Goal: Check status: Check status

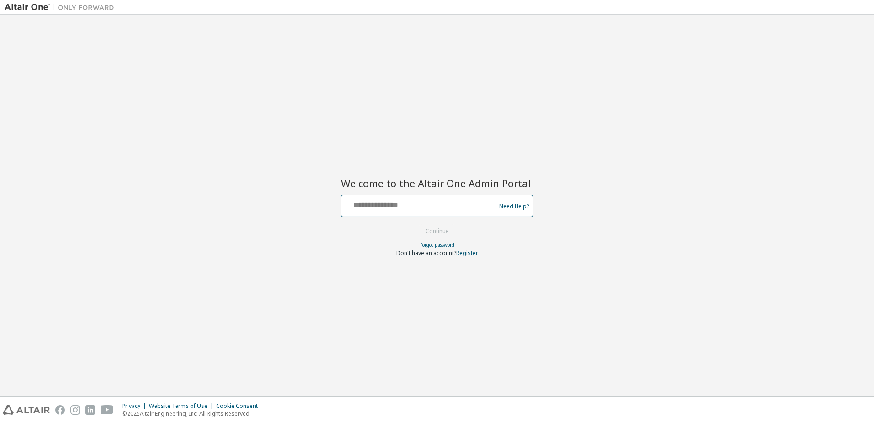
click at [420, 208] on input "text" at bounding box center [420, 203] width 150 height 13
type input "**********"
click at [434, 229] on button "Continue" at bounding box center [437, 231] width 43 height 14
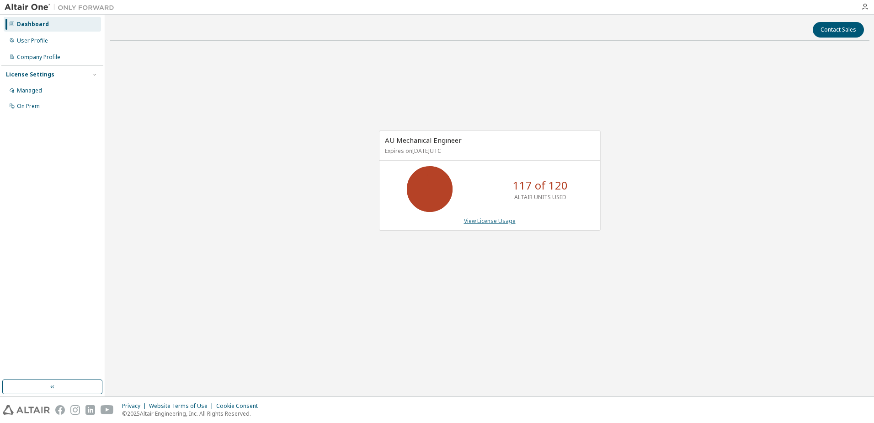
click at [483, 221] on link "View License Usage" at bounding box center [490, 221] width 52 height 8
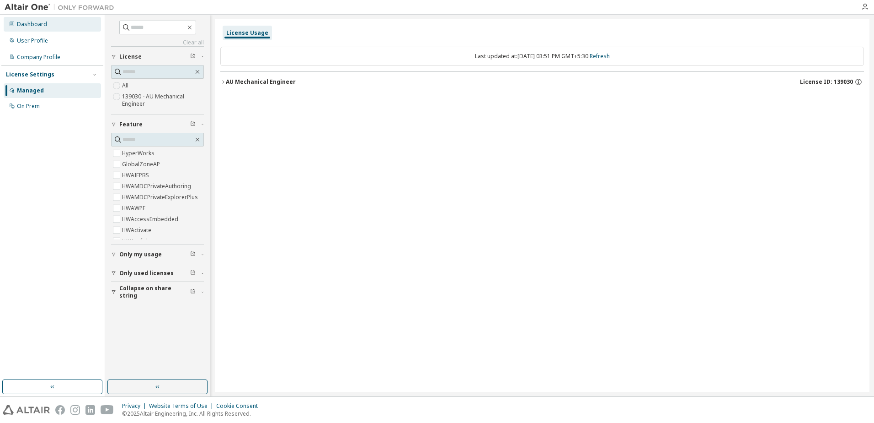
click at [32, 25] on div "Dashboard" at bounding box center [32, 24] width 30 height 7
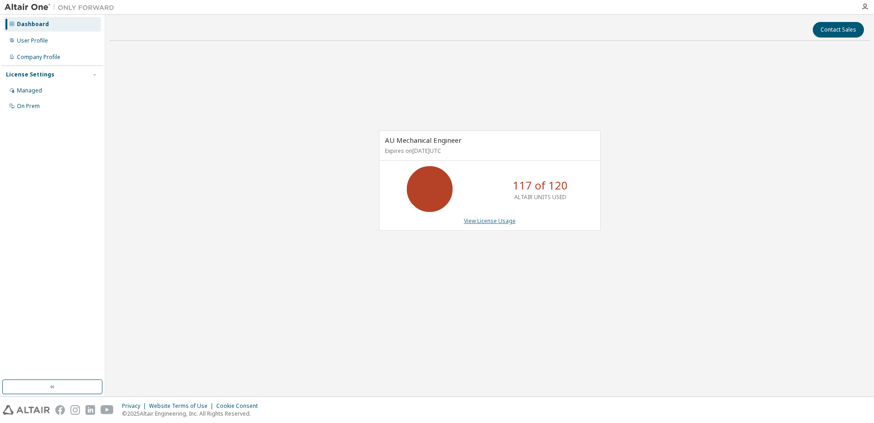
click at [481, 221] on link "View License Usage" at bounding box center [490, 221] width 52 height 8
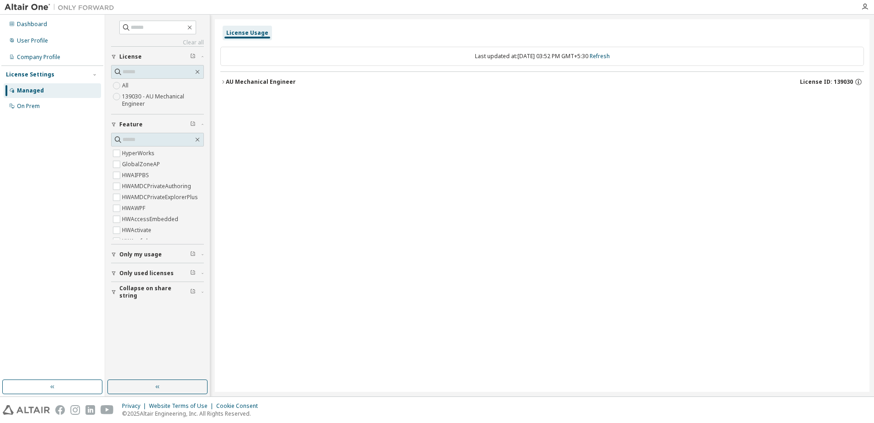
click at [225, 81] on icon "button" at bounding box center [222, 81] width 5 height 5
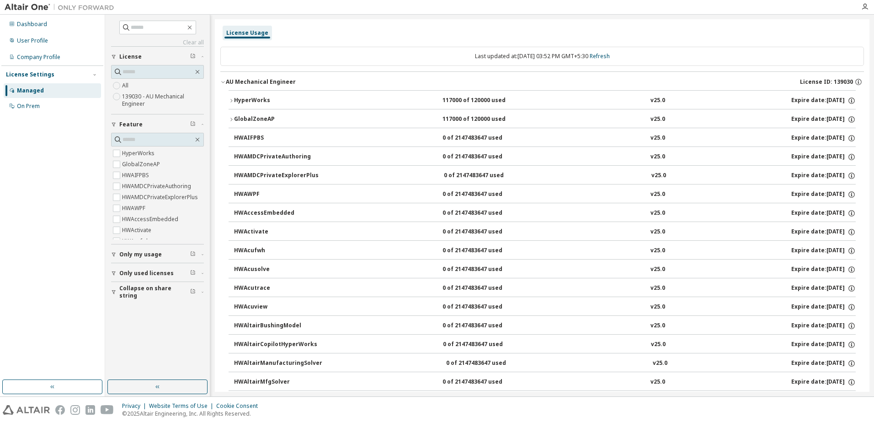
click at [235, 97] on div "HyperWorks" at bounding box center [275, 100] width 82 height 8
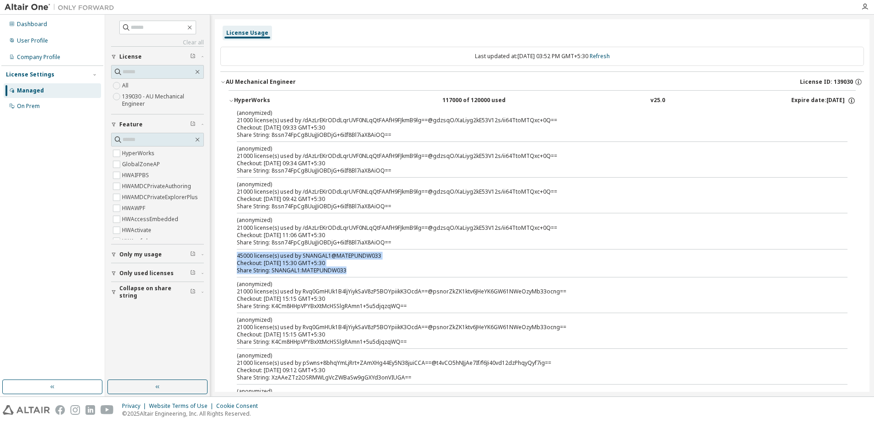
drag, startPoint x: 353, startPoint y: 273, endPoint x: 236, endPoint y: 256, distance: 117.9
click at [236, 256] on div "(anonymized) 21000 license(s) used by /dAzLrEKrODdLqrUVF0NLqQtFAAfH9FJkmB9lg==@…" at bounding box center [542, 318] width 627 height 419
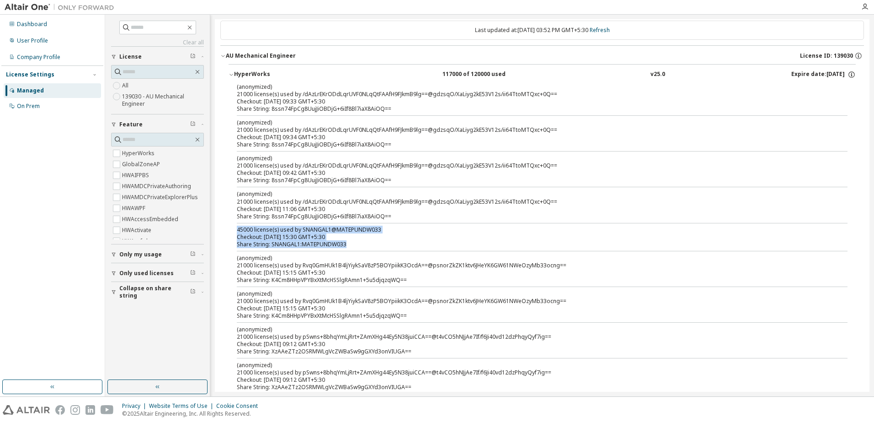
scroll to position [46, 0]
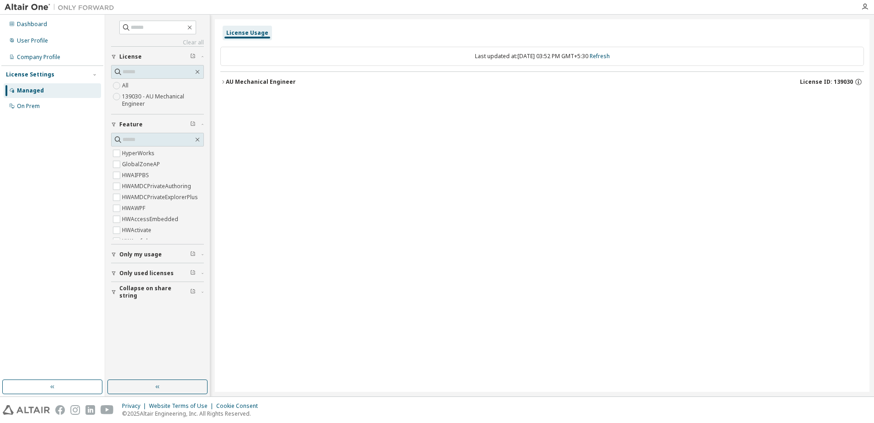
click at [221, 82] on icon "button" at bounding box center [222, 81] width 5 height 5
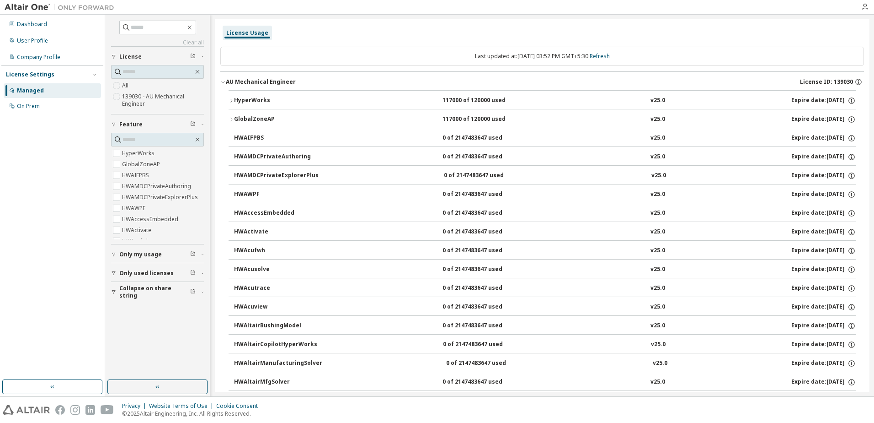
click at [230, 101] on icon "button" at bounding box center [231, 100] width 5 height 5
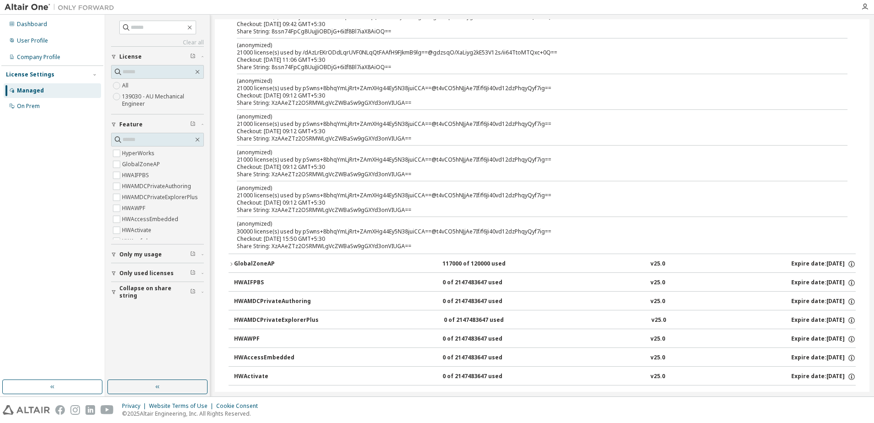
scroll to position [100, 0]
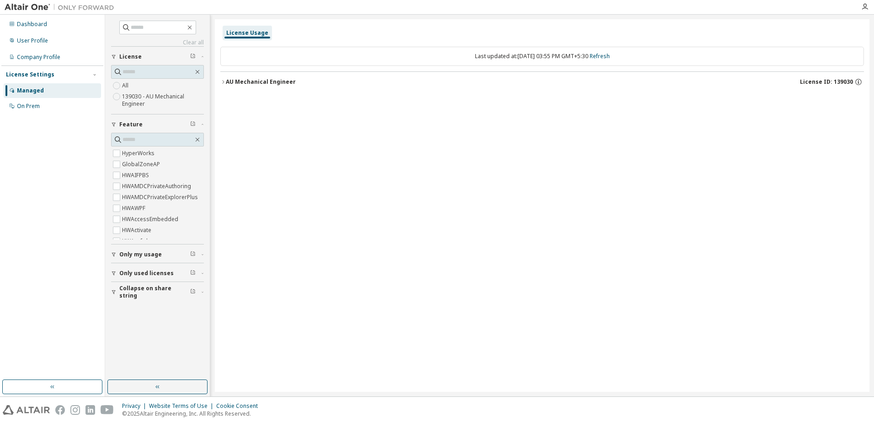
click at [34, 7] on img at bounding box center [62, 7] width 114 height 9
click at [41, 23] on div "Dashboard" at bounding box center [32, 24] width 30 height 7
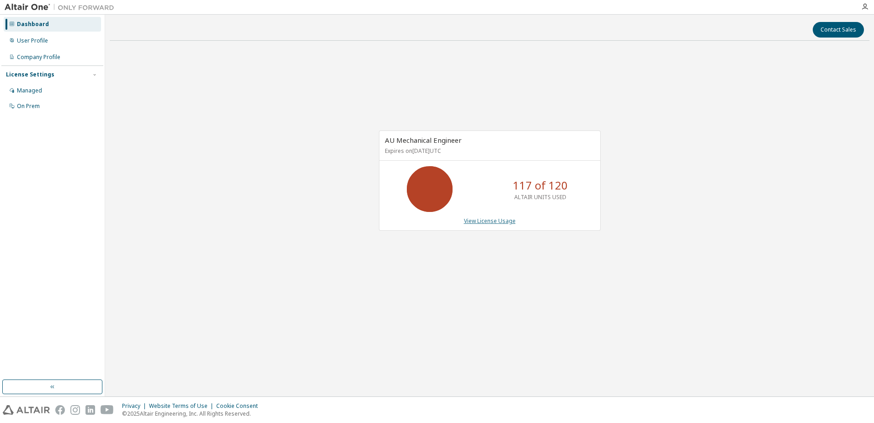
click at [482, 217] on link "View License Usage" at bounding box center [490, 221] width 52 height 8
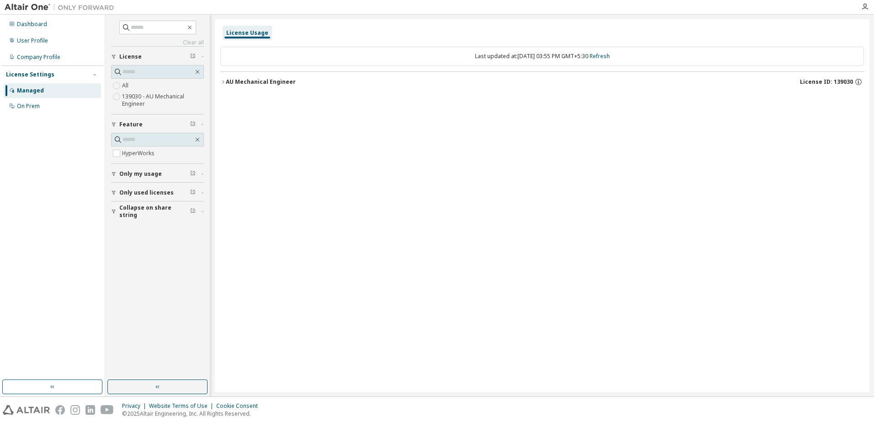
click at [219, 80] on div "License Usage Last updated at: Wed 2025-09-10 03:55 PM GMT+5:30 Refresh AU Mech…" at bounding box center [542, 205] width 655 height 372
click at [223, 81] on icon "button" at bounding box center [222, 81] width 5 height 5
click at [227, 92] on div "HyperWorks 117000 of 120000 used v25.0 Expire date: 2025-12-31" at bounding box center [542, 101] width 644 height 22
click at [230, 100] on icon "button" at bounding box center [231, 100] width 5 height 5
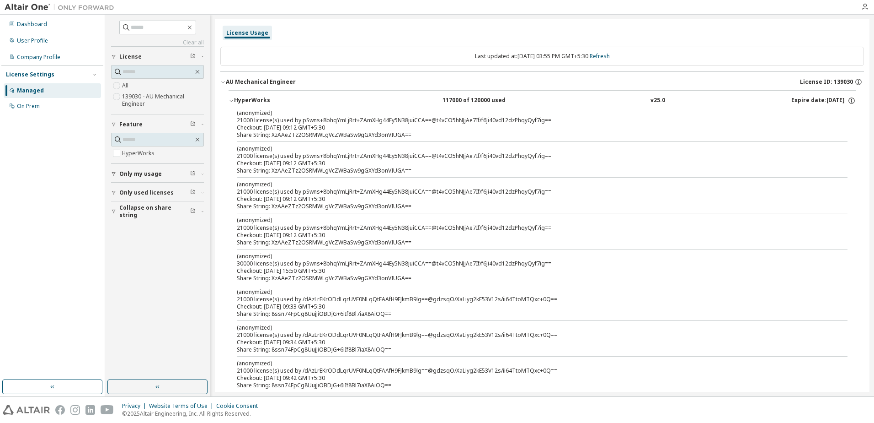
click at [230, 100] on icon "button" at bounding box center [231, 101] width 3 height 2
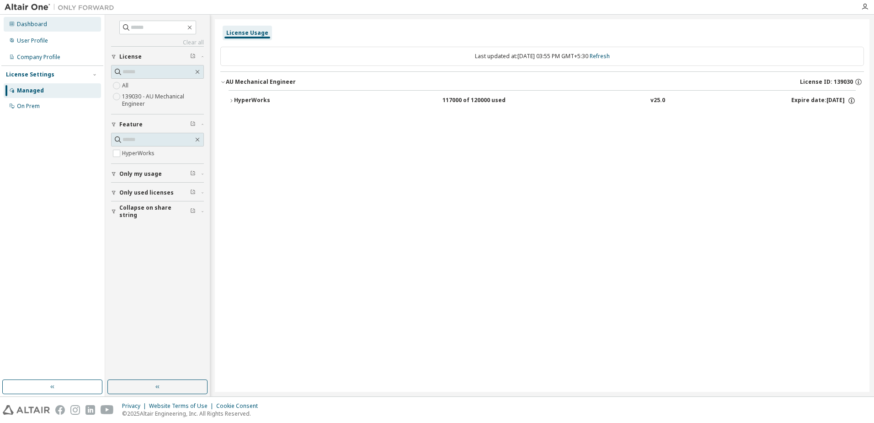
click at [30, 23] on div "Dashboard" at bounding box center [32, 24] width 30 height 7
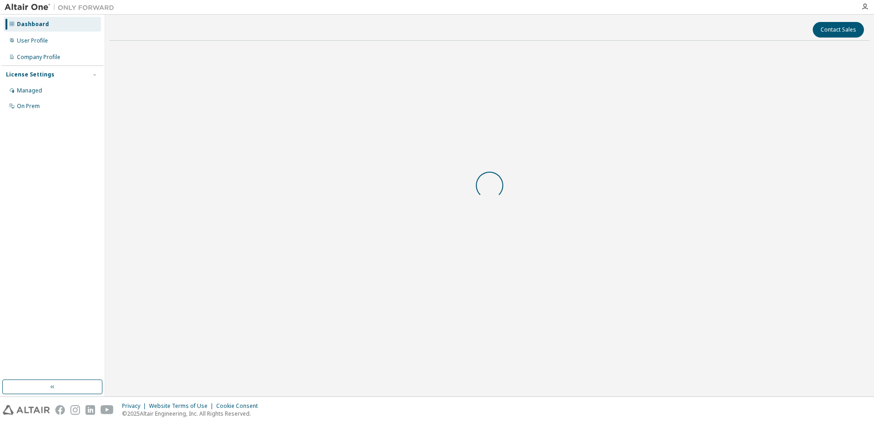
click at [568, 323] on div "Contact Sales" at bounding box center [490, 205] width 760 height 372
